Goal: Task Accomplishment & Management: Use online tool/utility

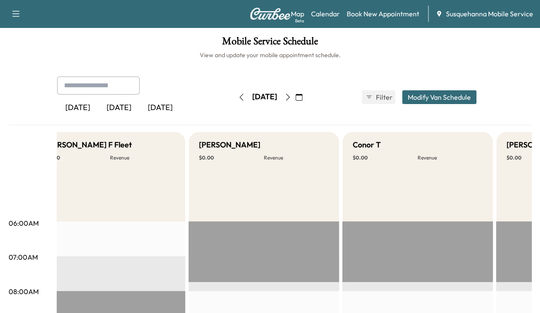
click at [234, 100] on button "button" at bounding box center [241, 97] width 15 height 14
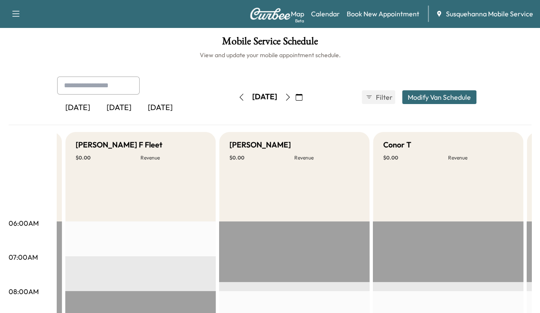
click at [295, 101] on button "button" at bounding box center [288, 97] width 15 height 14
click at [295, 103] on button "button" at bounding box center [288, 97] width 15 height 14
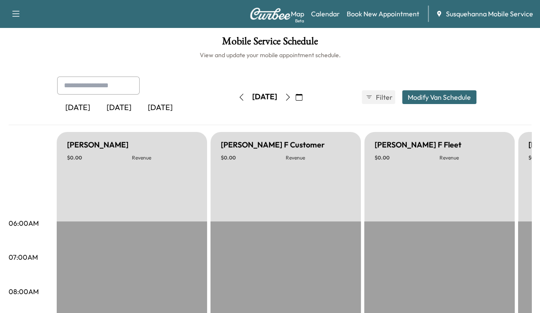
click at [290, 100] on icon "button" at bounding box center [288, 97] width 4 height 7
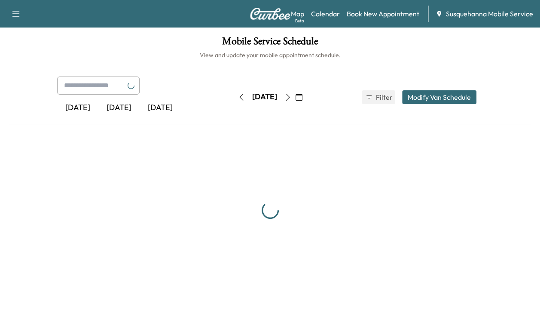
click at [295, 100] on button "button" at bounding box center [288, 97] width 15 height 14
